Goal: Information Seeking & Learning: Learn about a topic

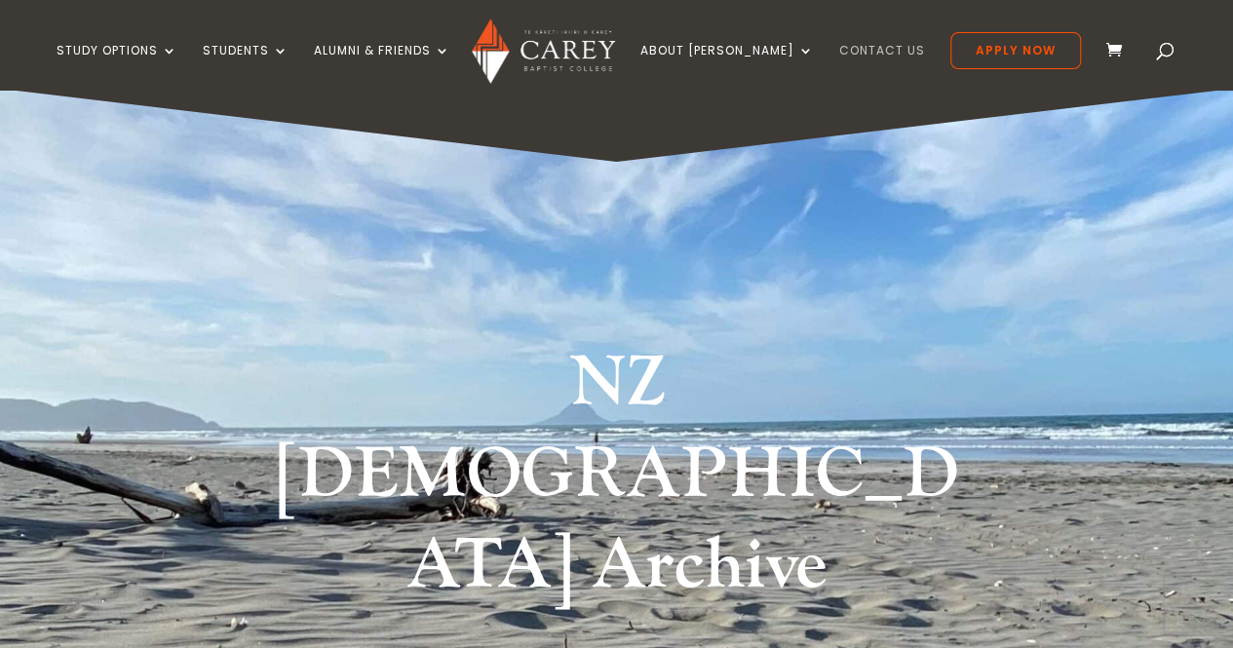
click at [853, 54] on link "Contact Us" at bounding box center [882, 67] width 86 height 46
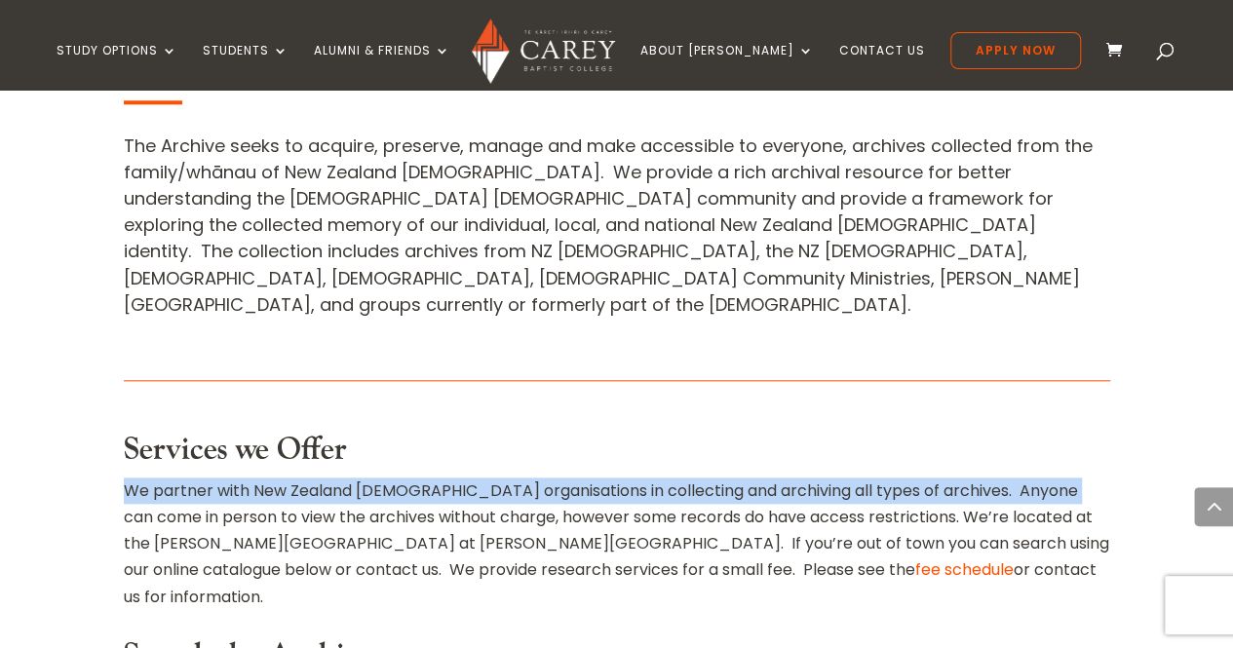
scroll to position [0, 15]
drag, startPoint x: 1231, startPoint y: 202, endPoint x: 1230, endPoint y: 227, distance: 25.4
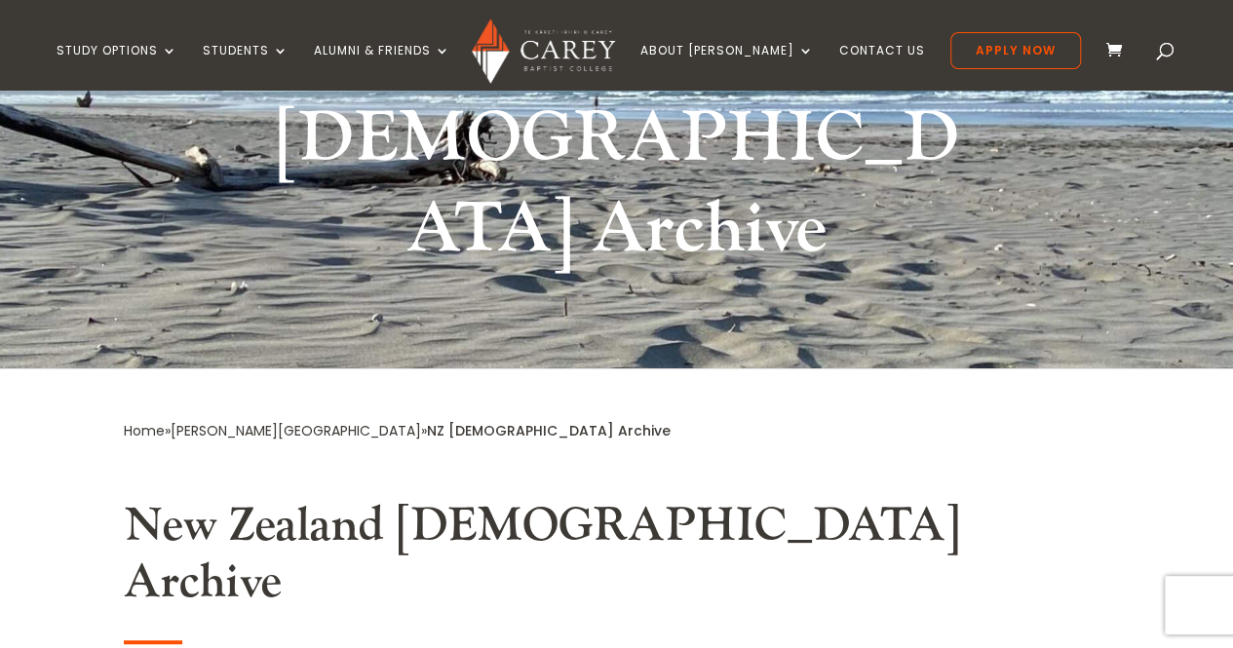
scroll to position [0, 0]
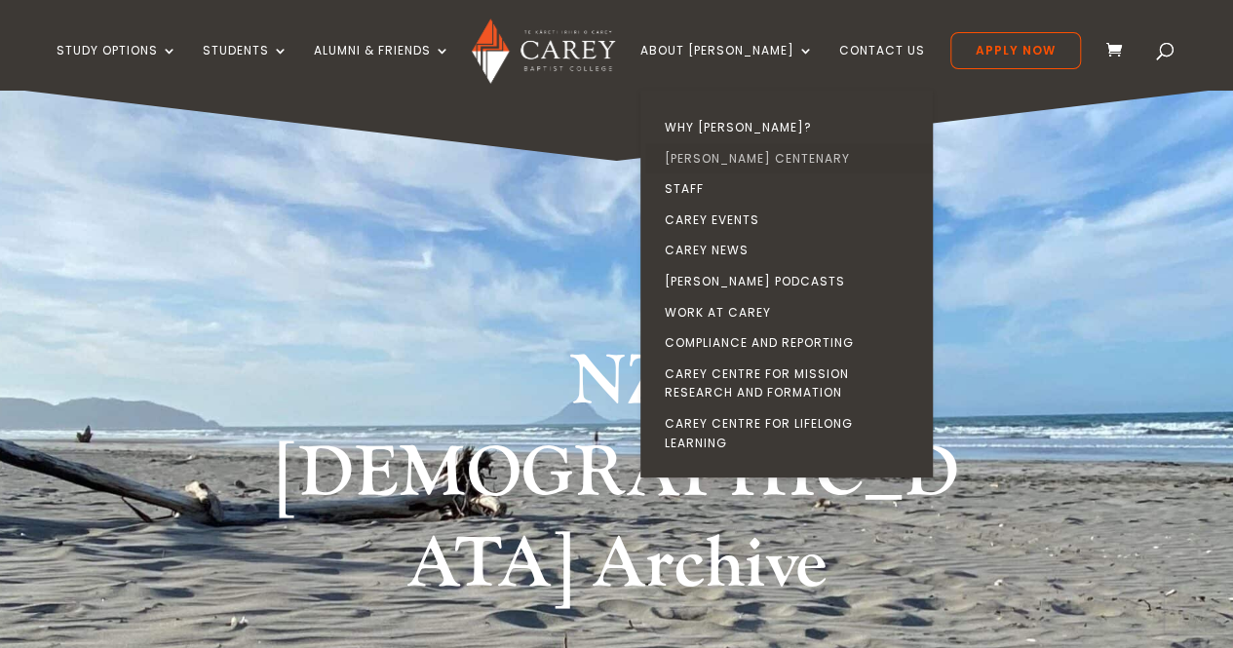
click at [754, 155] on link "[PERSON_NAME] Centenary" at bounding box center [791, 158] width 292 height 31
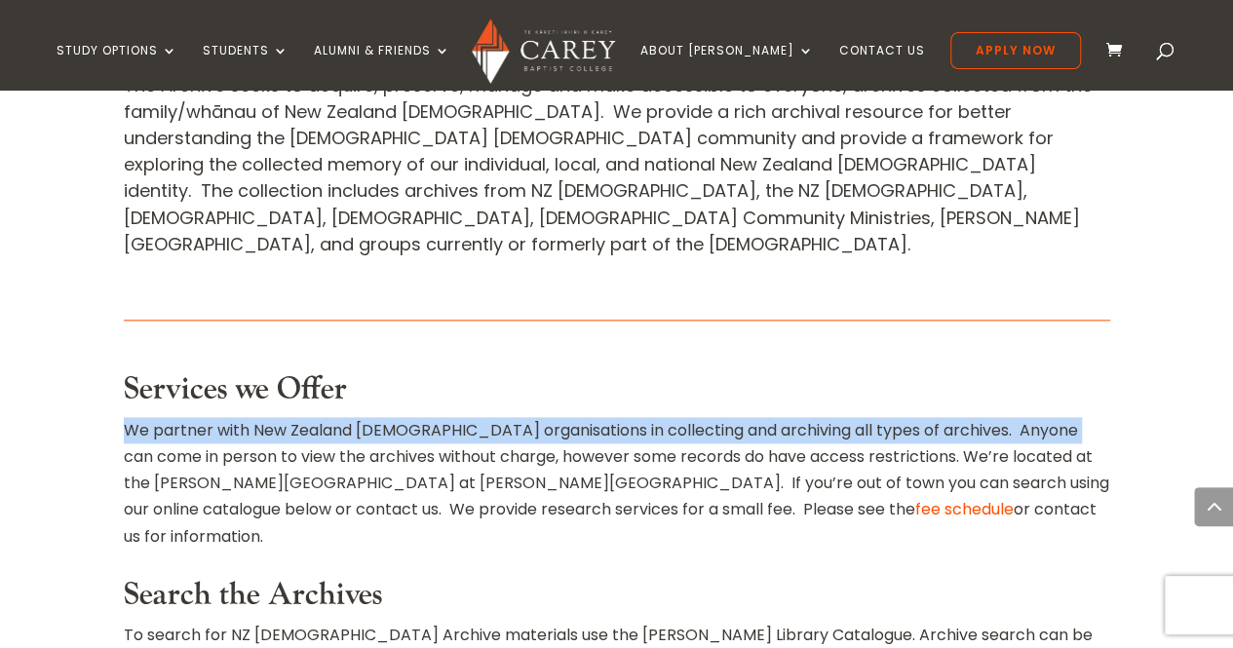
scroll to position [975, 0]
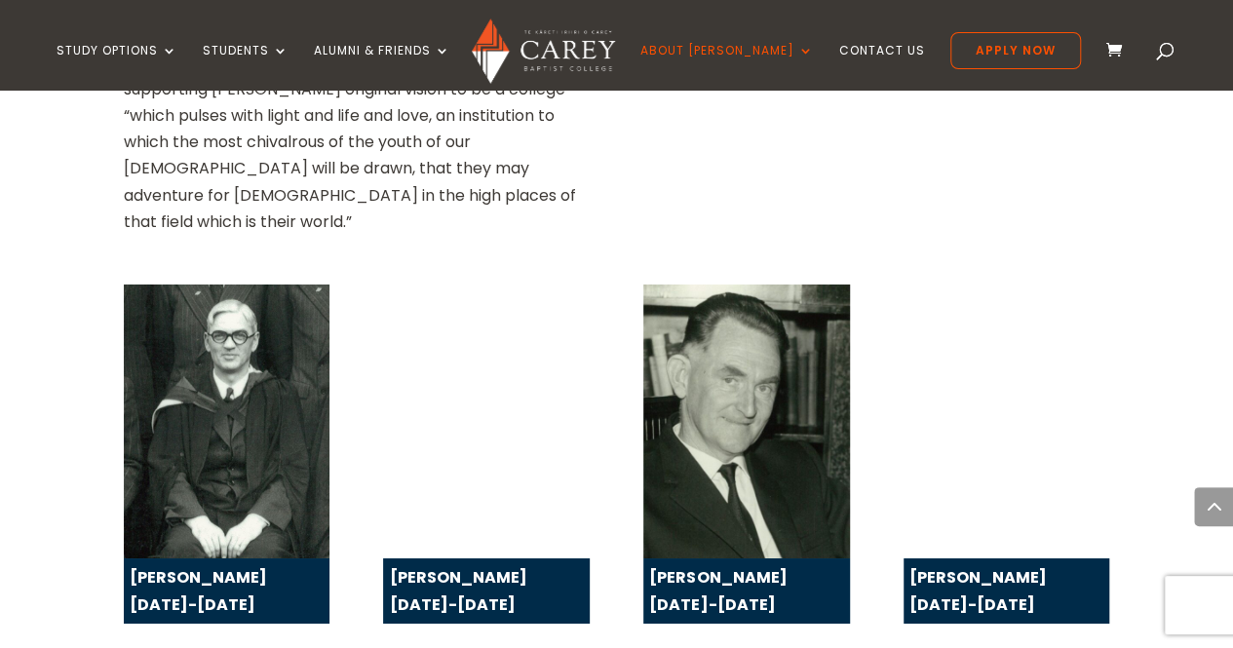
scroll to position [3237, 0]
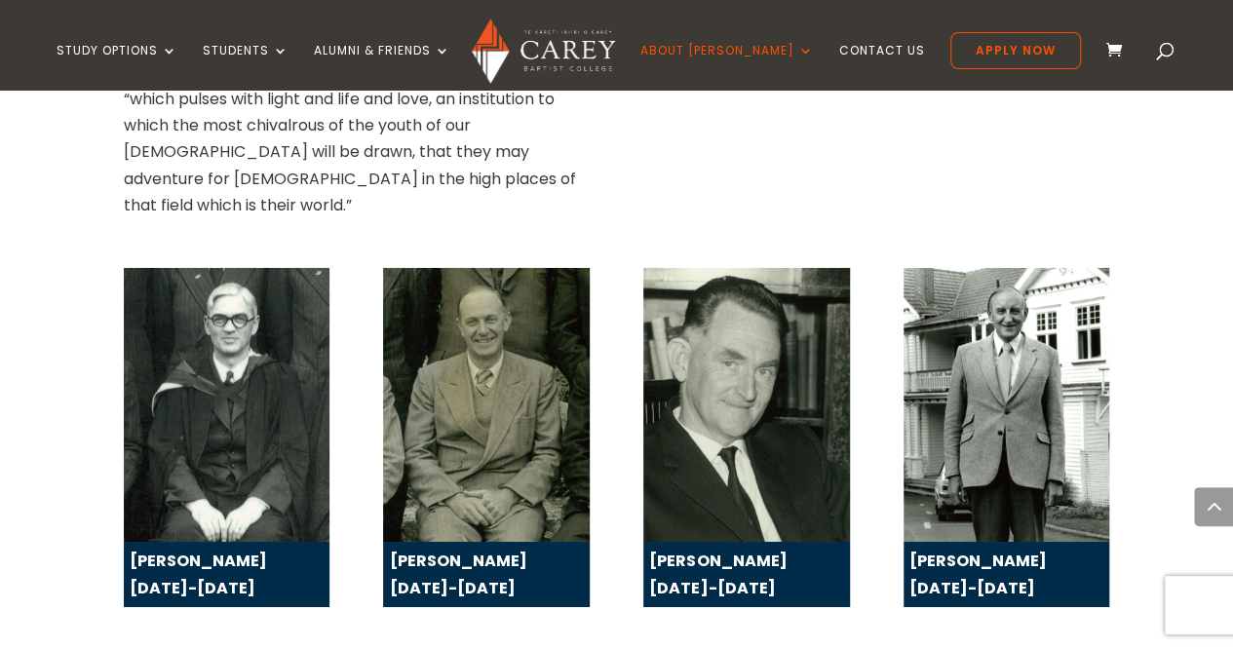
click at [980, 268] on img at bounding box center [1007, 405] width 206 height 275
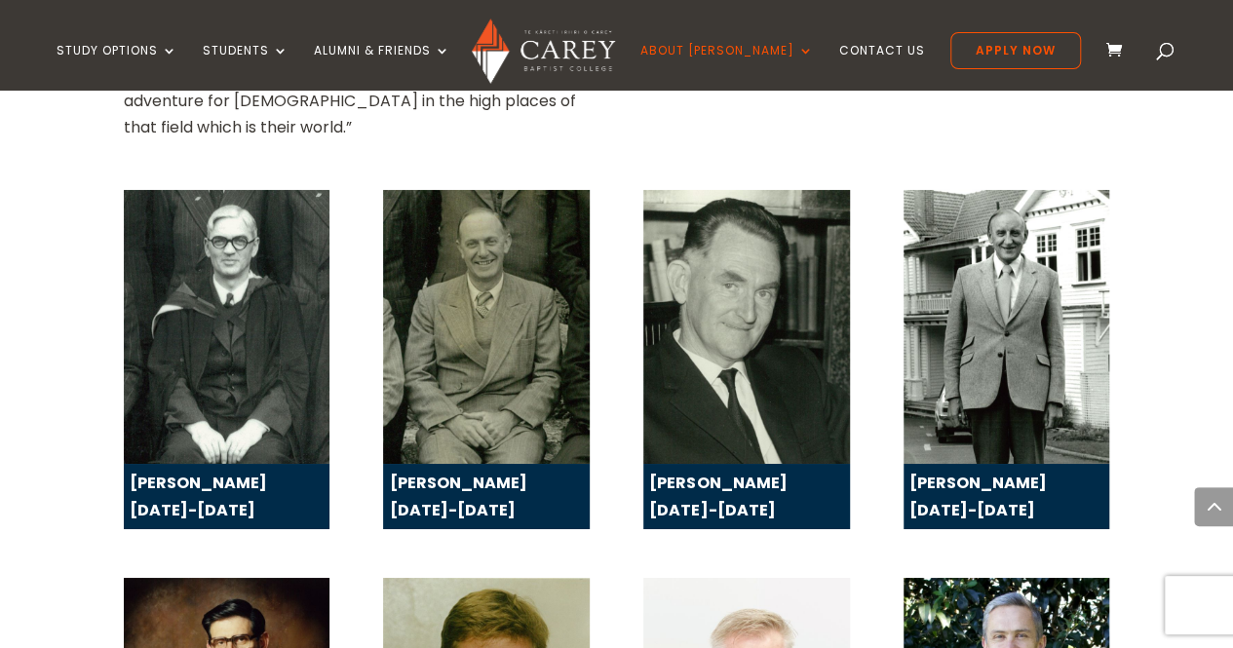
click at [980, 190] on img at bounding box center [1007, 327] width 206 height 275
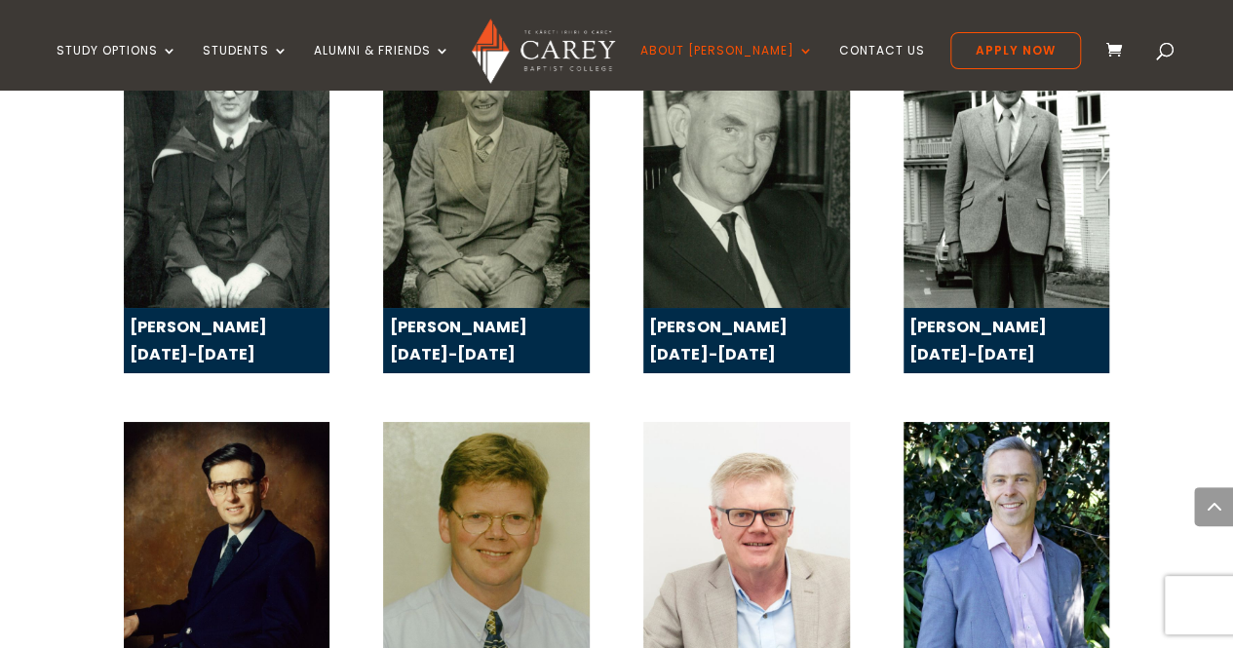
click at [980, 398] on div "Brian Smith 1984-1997 Paul Windsor 1998-2009 Charles Hewlett 2010-2017 John Tuc…" at bounding box center [617, 592] width 987 height 389
click at [980, 422] on img at bounding box center [1007, 559] width 206 height 275
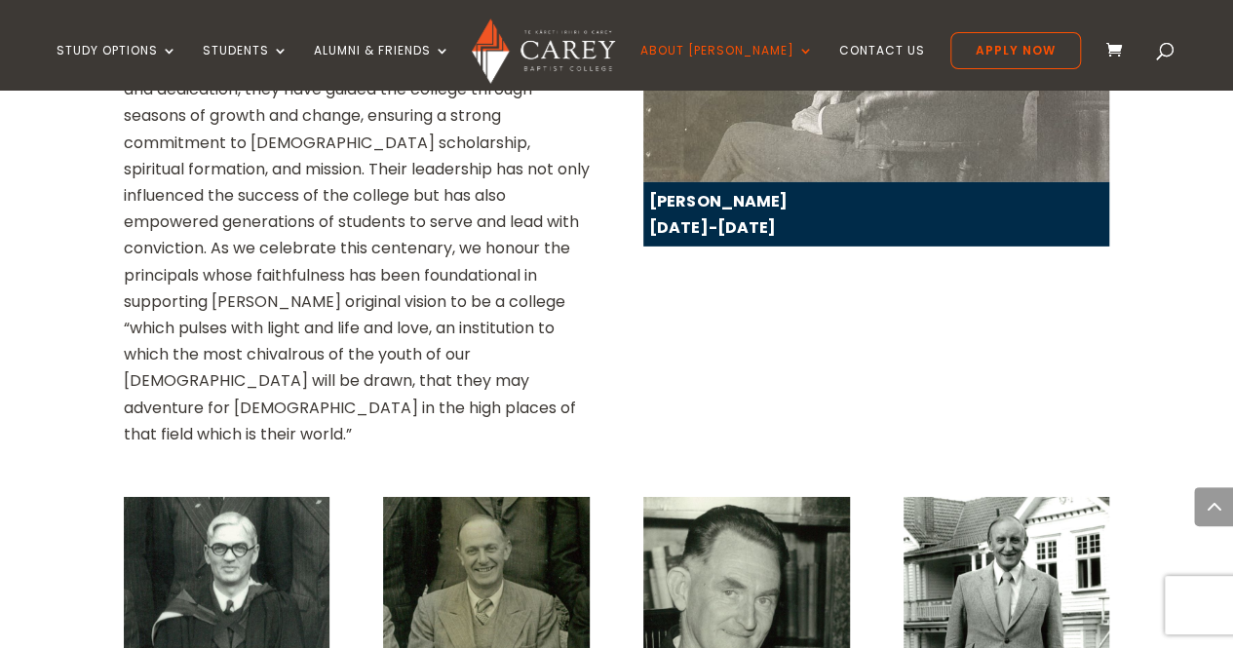
scroll to position [3028, 0]
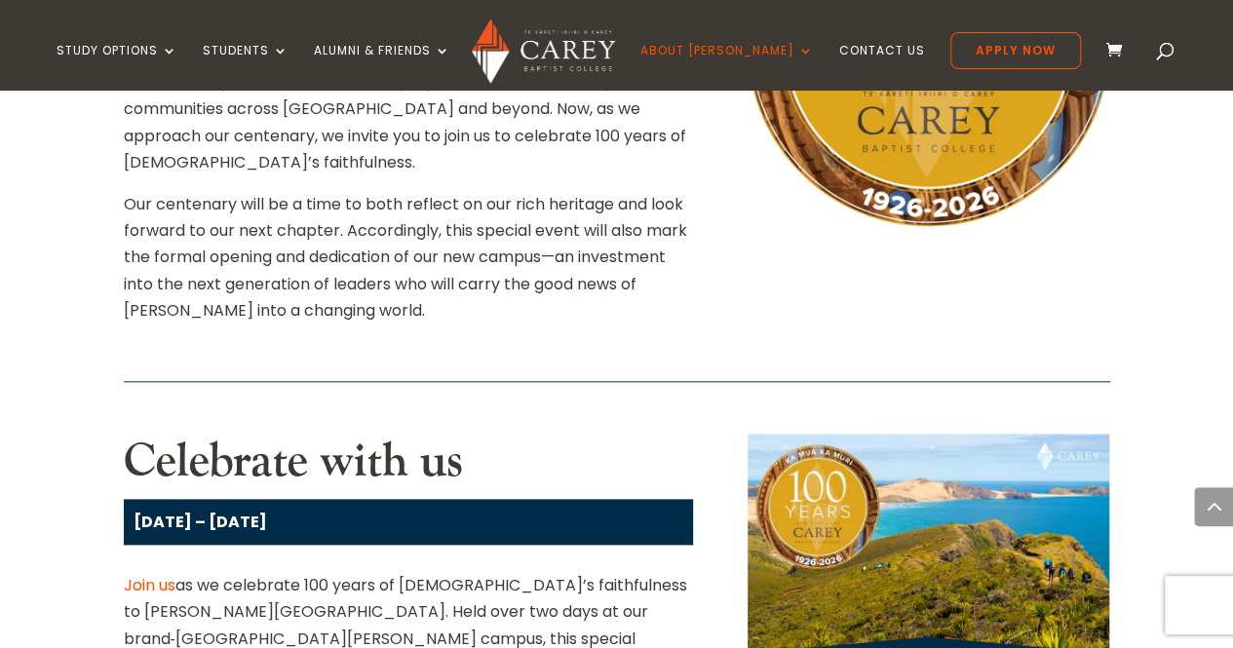
scroll to position [0, 0]
